Goal: Task Accomplishment & Management: Use online tool/utility

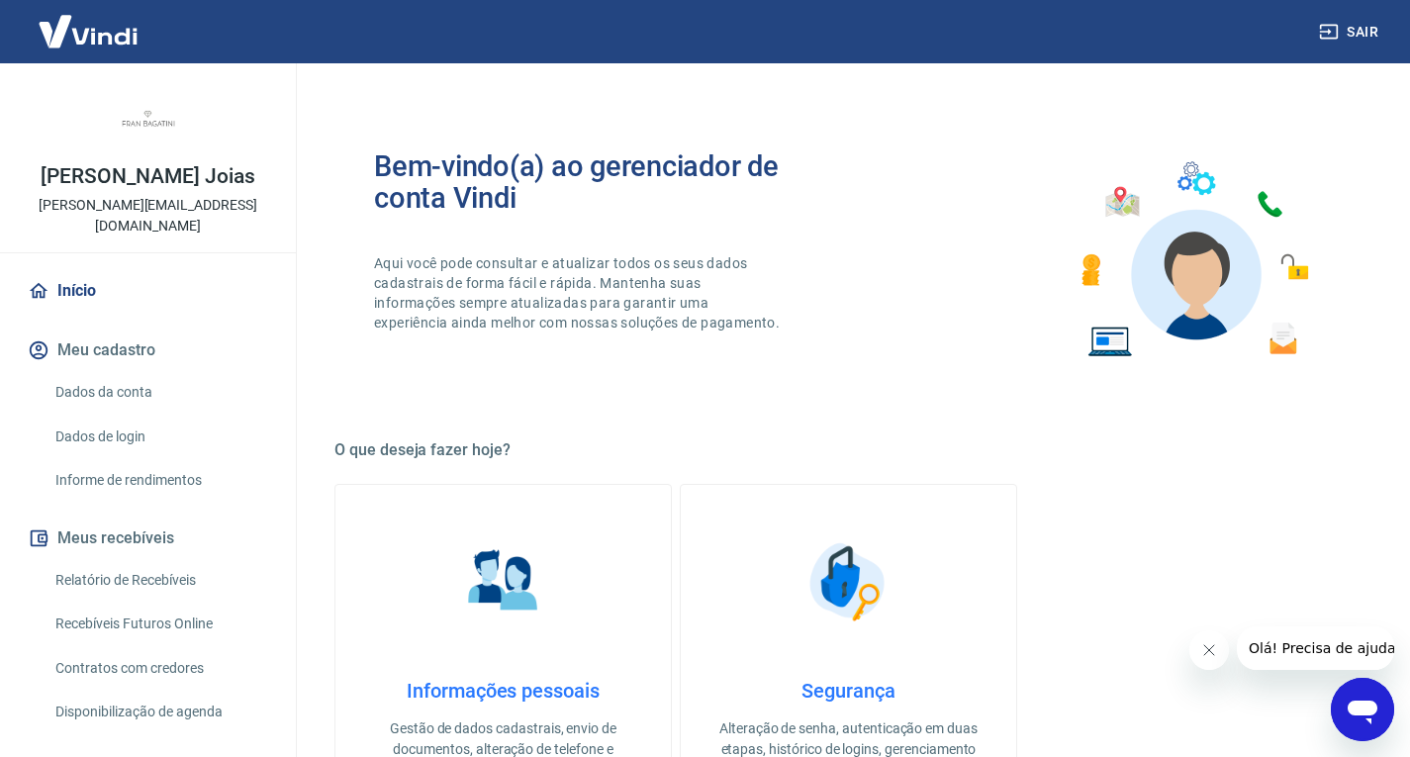
click at [177, 604] on link "Recebíveis Futuros Online" at bounding box center [160, 624] width 225 height 41
